Goal: Task Accomplishment & Management: Manage account settings

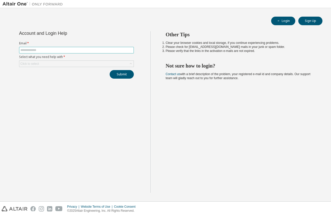
click at [57, 51] on input "text" at bounding box center [76, 50] width 112 height 4
click at [72, 63] on div "Click to select" at bounding box center [76, 64] width 114 height 6
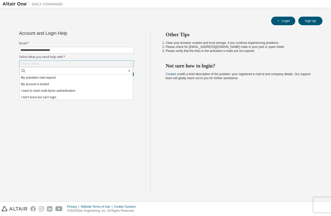
scroll to position [14, 0]
click at [67, 98] on li "I don't know but can't login" at bounding box center [76, 96] width 113 height 7
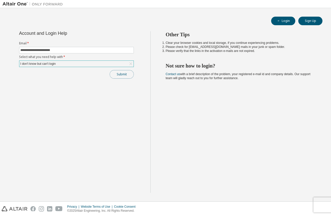
click at [117, 73] on button "Submit" at bounding box center [122, 74] width 24 height 9
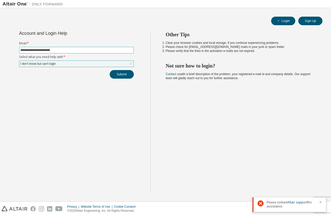
click at [119, 48] on input "**********" at bounding box center [76, 50] width 112 height 4
type input "**********"
click at [110, 70] on button "Submit" at bounding box center [122, 74] width 24 height 9
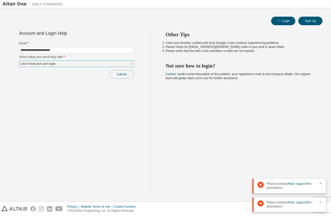
click at [125, 74] on button "Submit" at bounding box center [122, 74] width 24 height 9
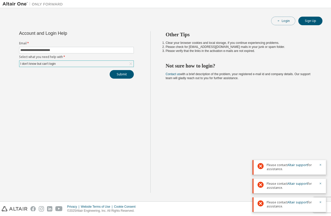
click at [289, 21] on button "Login" at bounding box center [283, 21] width 24 height 9
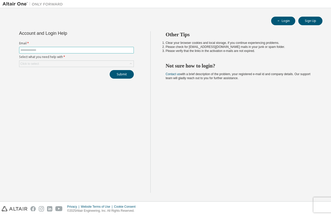
click at [75, 49] on input "text" at bounding box center [76, 50] width 112 height 4
type input "**********"
click at [110, 70] on button "Submit" at bounding box center [122, 74] width 24 height 9
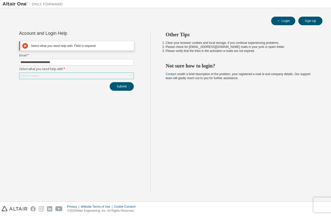
click at [68, 78] on div "Click to select" at bounding box center [76, 76] width 114 height 6
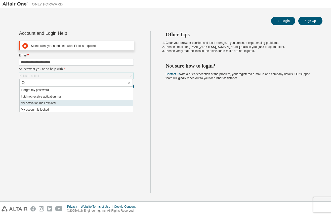
scroll to position [14, 0]
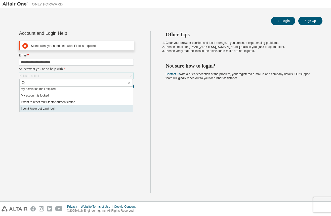
click at [59, 108] on li "I don't know but can't login" at bounding box center [76, 108] width 113 height 7
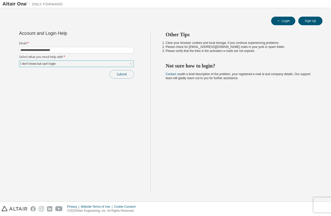
click at [117, 72] on button "Submit" at bounding box center [122, 74] width 24 height 9
click at [104, 63] on div "I don't know but can't login" at bounding box center [76, 64] width 114 height 6
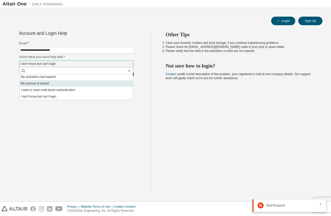
click at [84, 85] on li "My account is locked" at bounding box center [76, 83] width 113 height 7
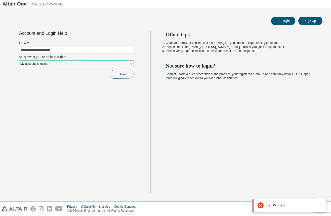
click at [129, 76] on button "Submit" at bounding box center [122, 74] width 24 height 9
click at [312, 16] on div "**********" at bounding box center [166, 105] width 326 height 188
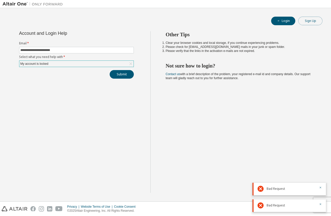
click at [306, 19] on button "Sign Up" at bounding box center [311, 21] width 24 height 9
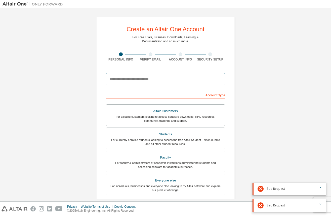
click at [185, 77] on input "email" at bounding box center [165, 79] width 119 height 12
click at [186, 74] on input "email" at bounding box center [165, 79] width 119 height 12
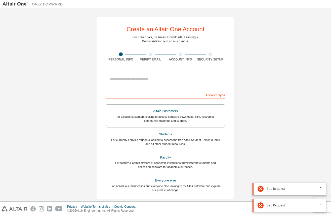
click at [208, 51] on div "Create an Altair One Account For Free Trials, Licenses, Downloads, Learning & D…" at bounding box center [165, 144] width 138 height 255
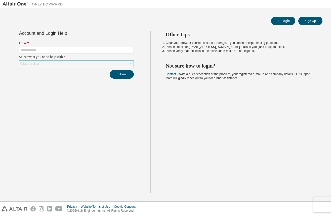
click at [84, 66] on div "Click to select" at bounding box center [76, 64] width 114 height 6
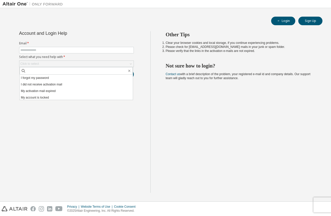
click at [79, 116] on div "Account and Login Help Email * Select what you need help with * Click to select…" at bounding box center [77, 111] width 148 height 161
